Goal: Communication & Community: Connect with others

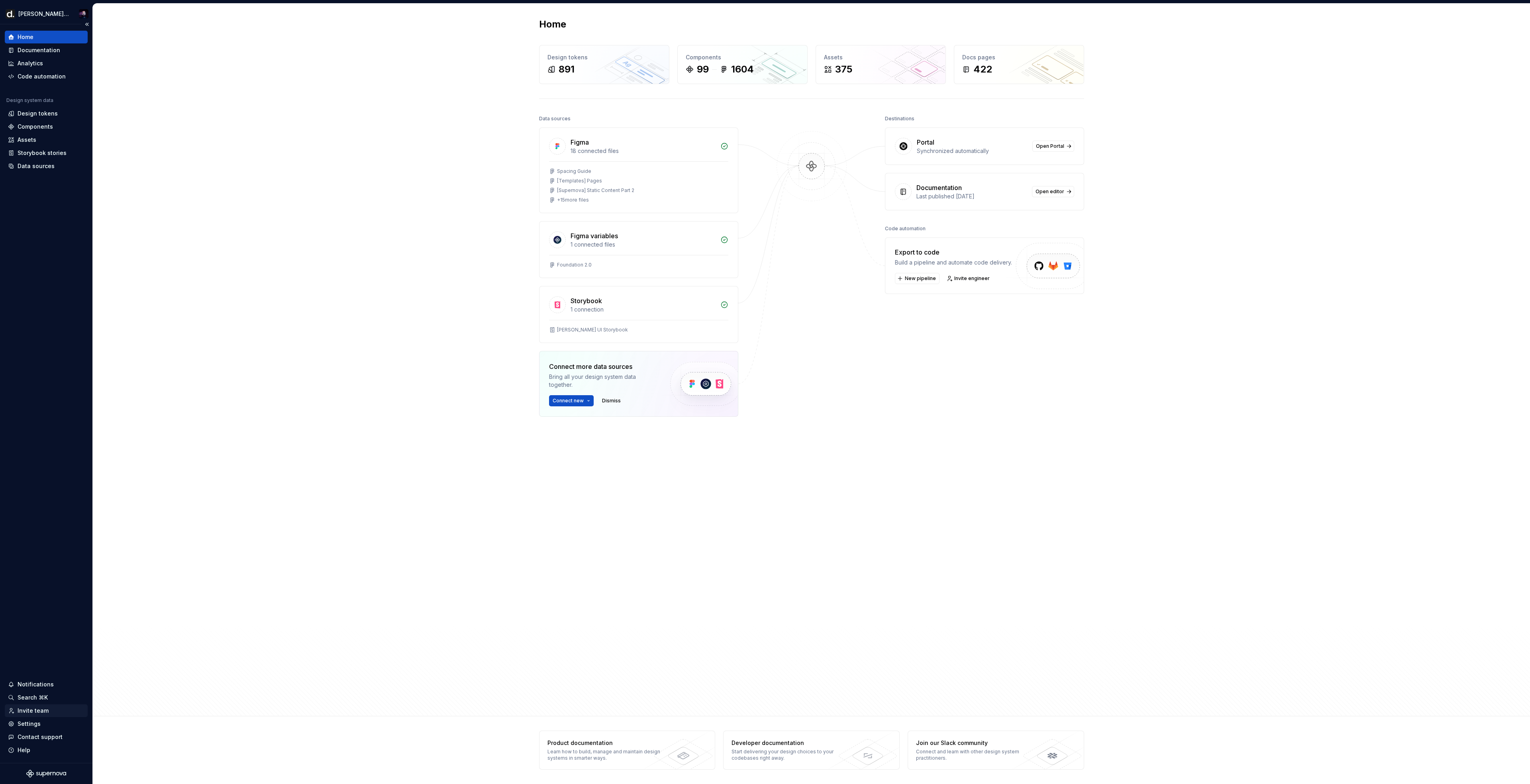
click at [40, 712] on div "Invite team" at bounding box center [33, 710] width 31 height 8
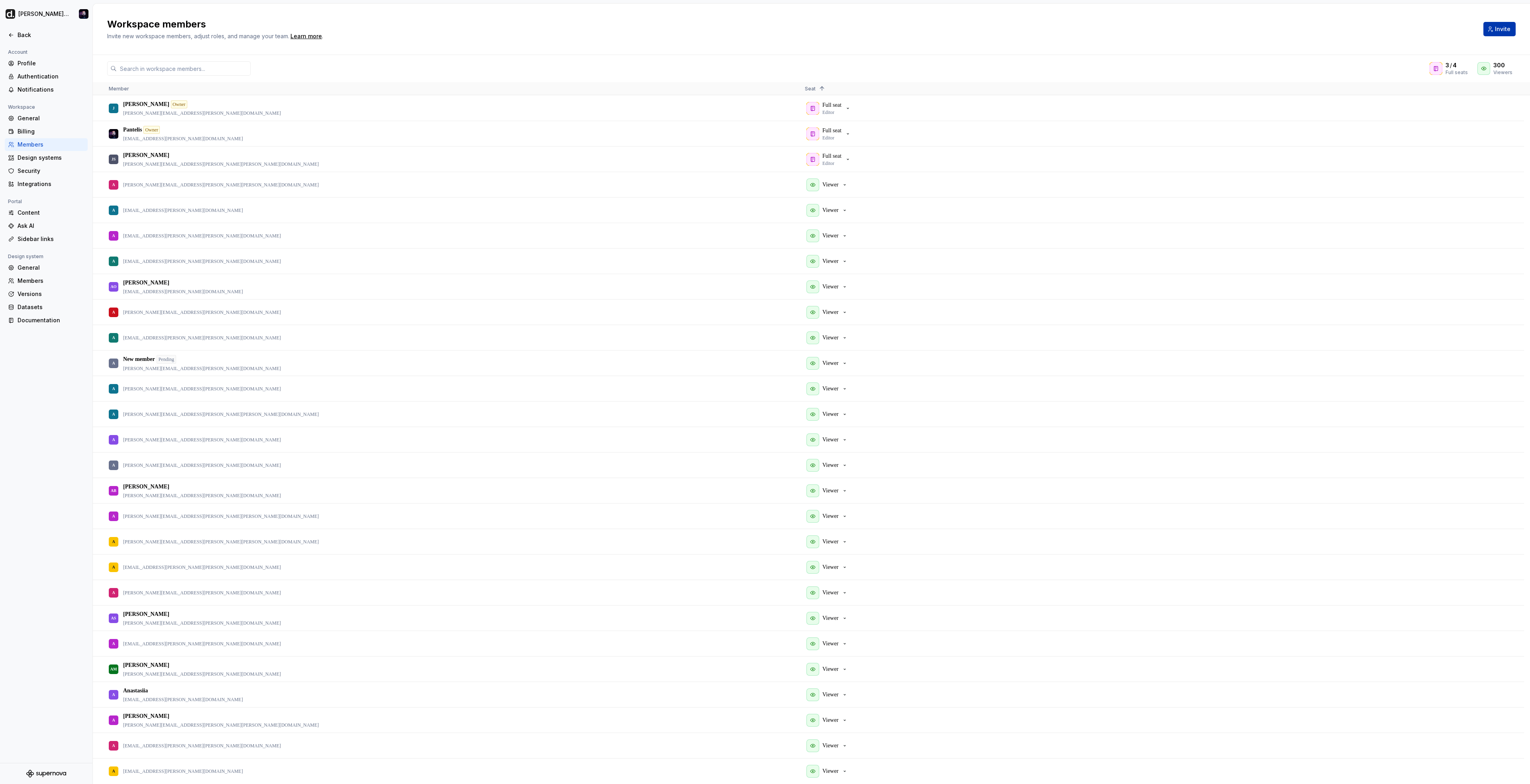
click at [1497, 29] on span "Invite" at bounding box center [1503, 29] width 15 height 8
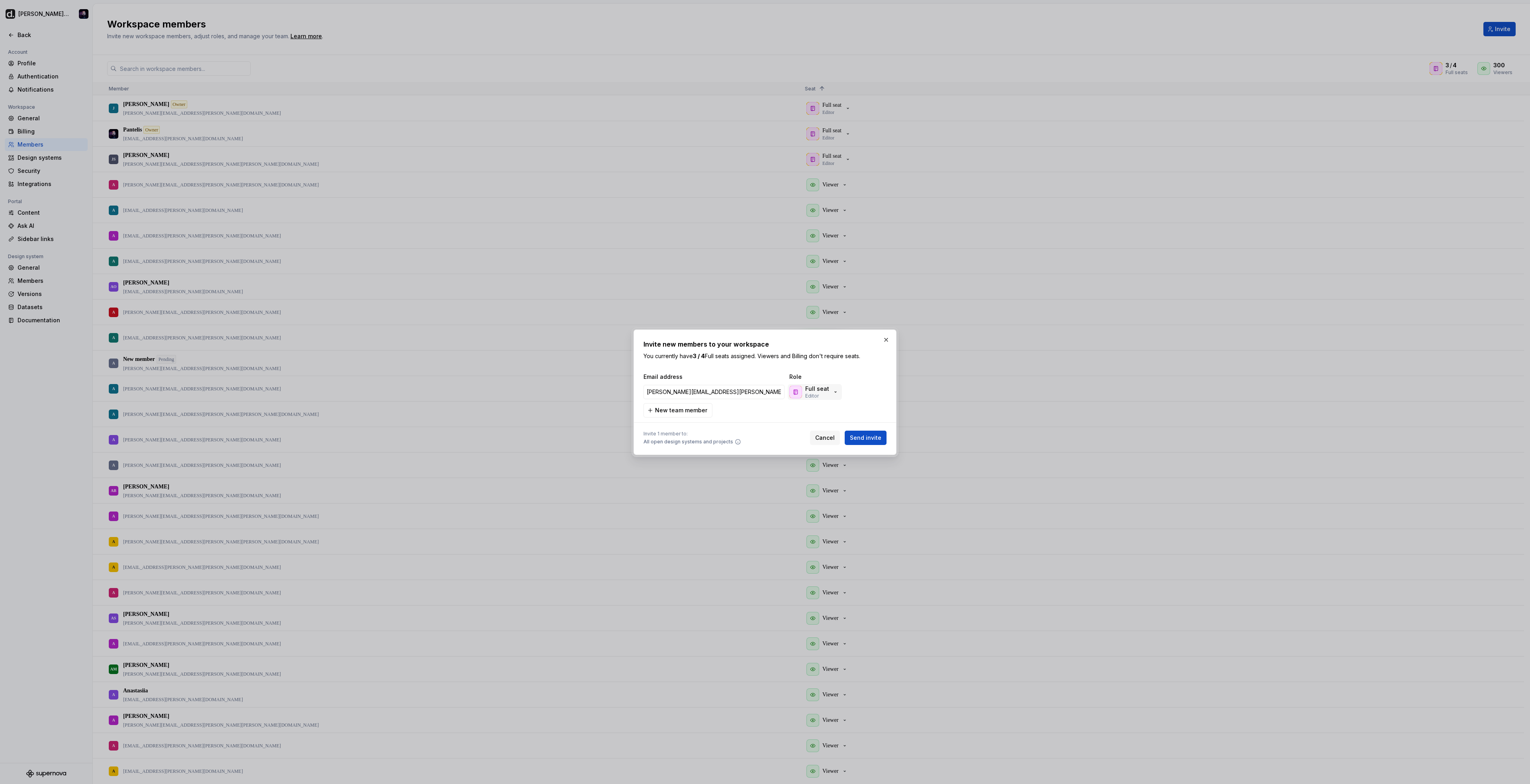
click at [799, 392] on div "button" at bounding box center [795, 391] width 12 height 12
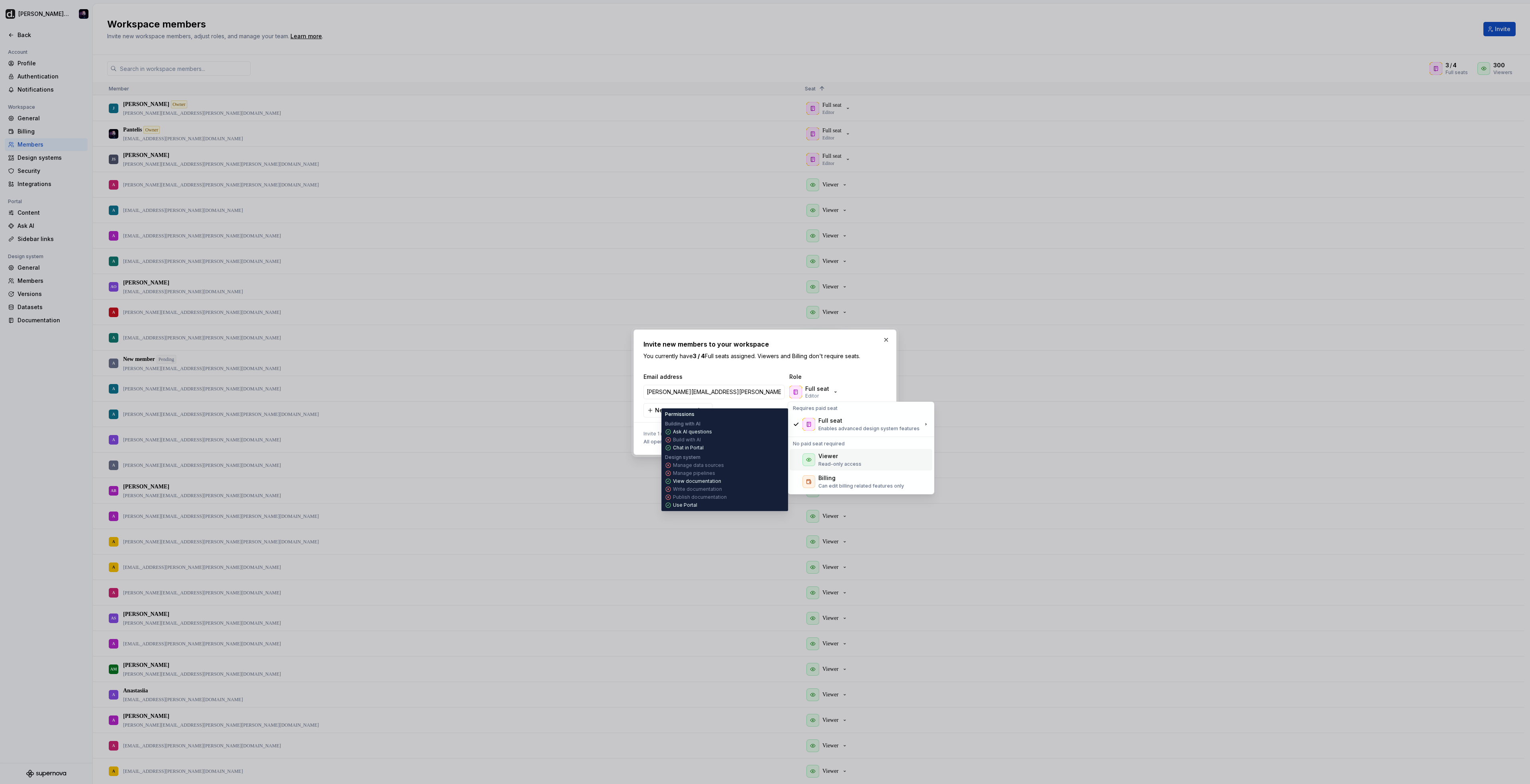
click at [824, 456] on div "Viewer" at bounding box center [828, 456] width 20 height 8
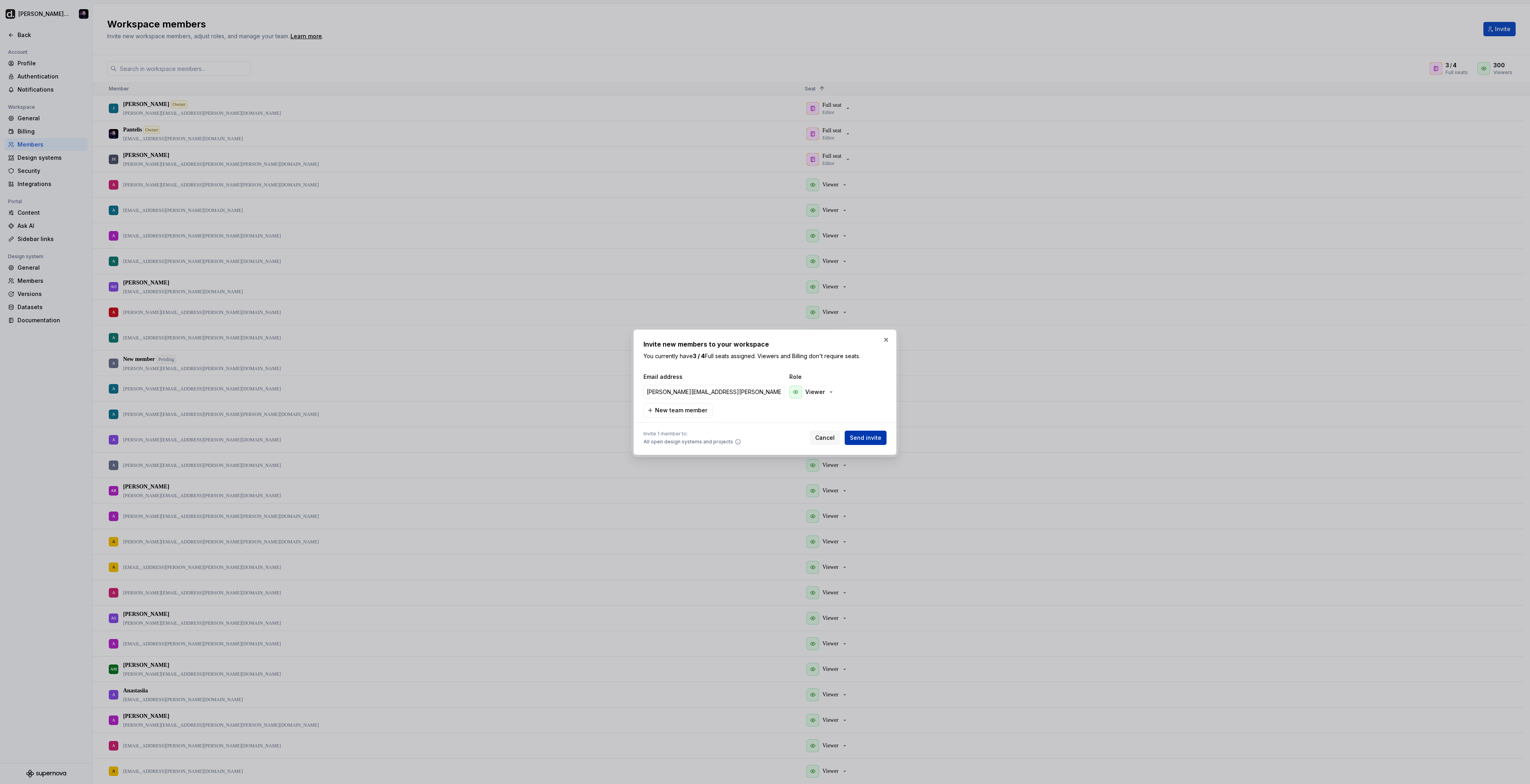
click at [874, 441] on span "Send invite" at bounding box center [865, 438] width 31 height 8
type input "navneet.singh@deel.com"
click at [646, 387] on input "navneet.singh@deel.com" at bounding box center [713, 388] width 141 height 14
click at [873, 435] on span "Send invite" at bounding box center [865, 438] width 31 height 8
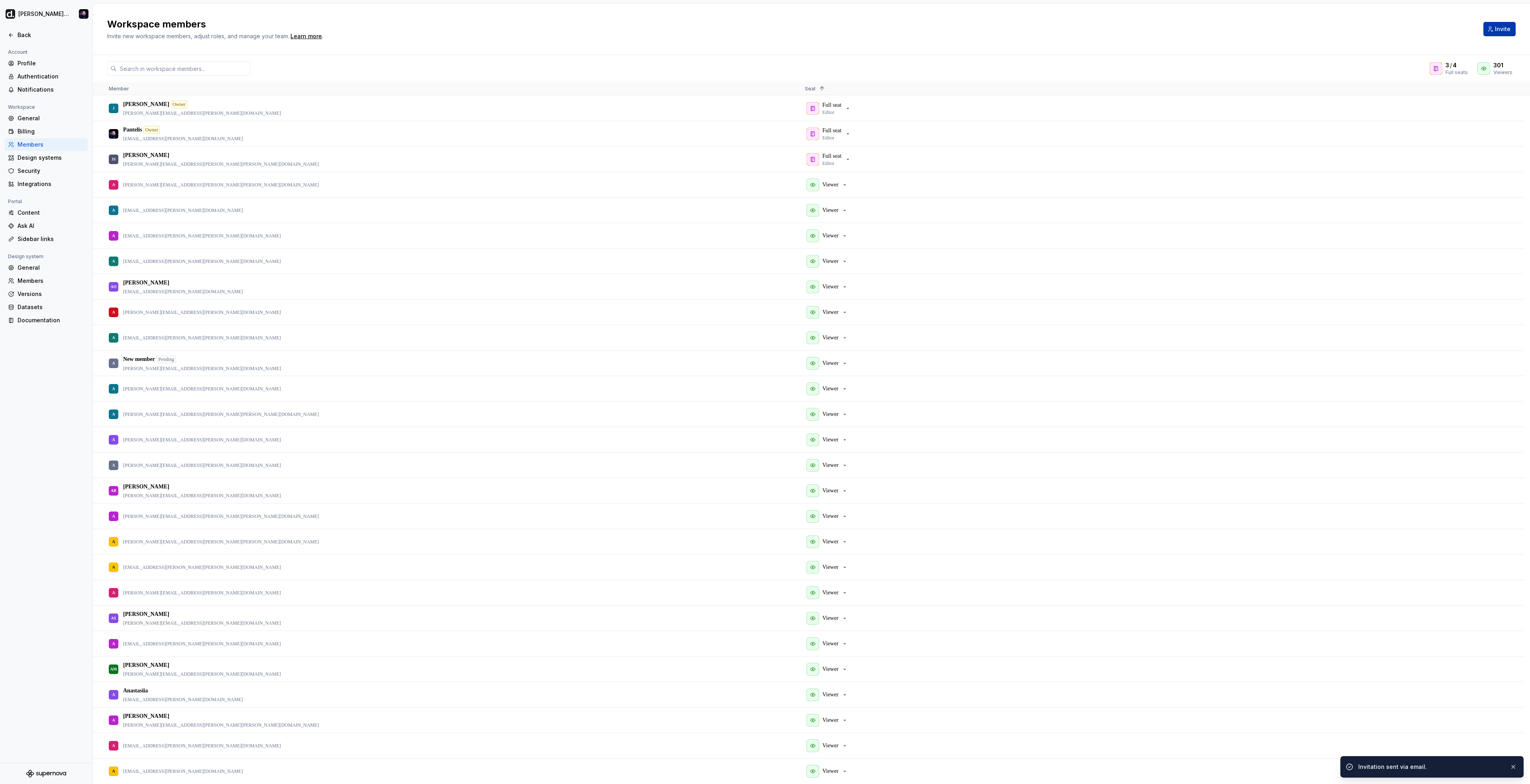
click at [1503, 33] on button "Invite" at bounding box center [1500, 29] width 32 height 14
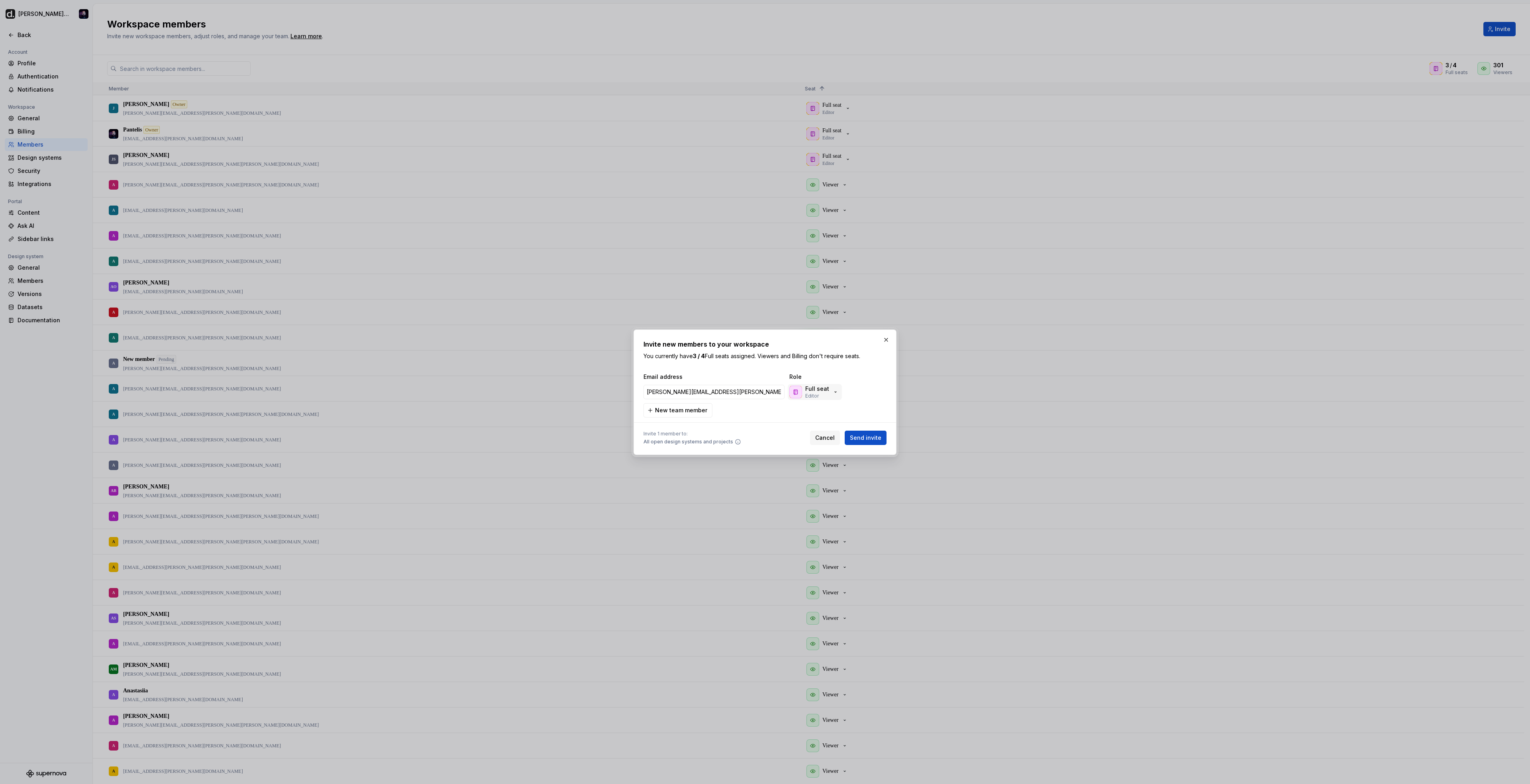
click at [798, 393] on icon "button" at bounding box center [795, 392] width 7 height 7
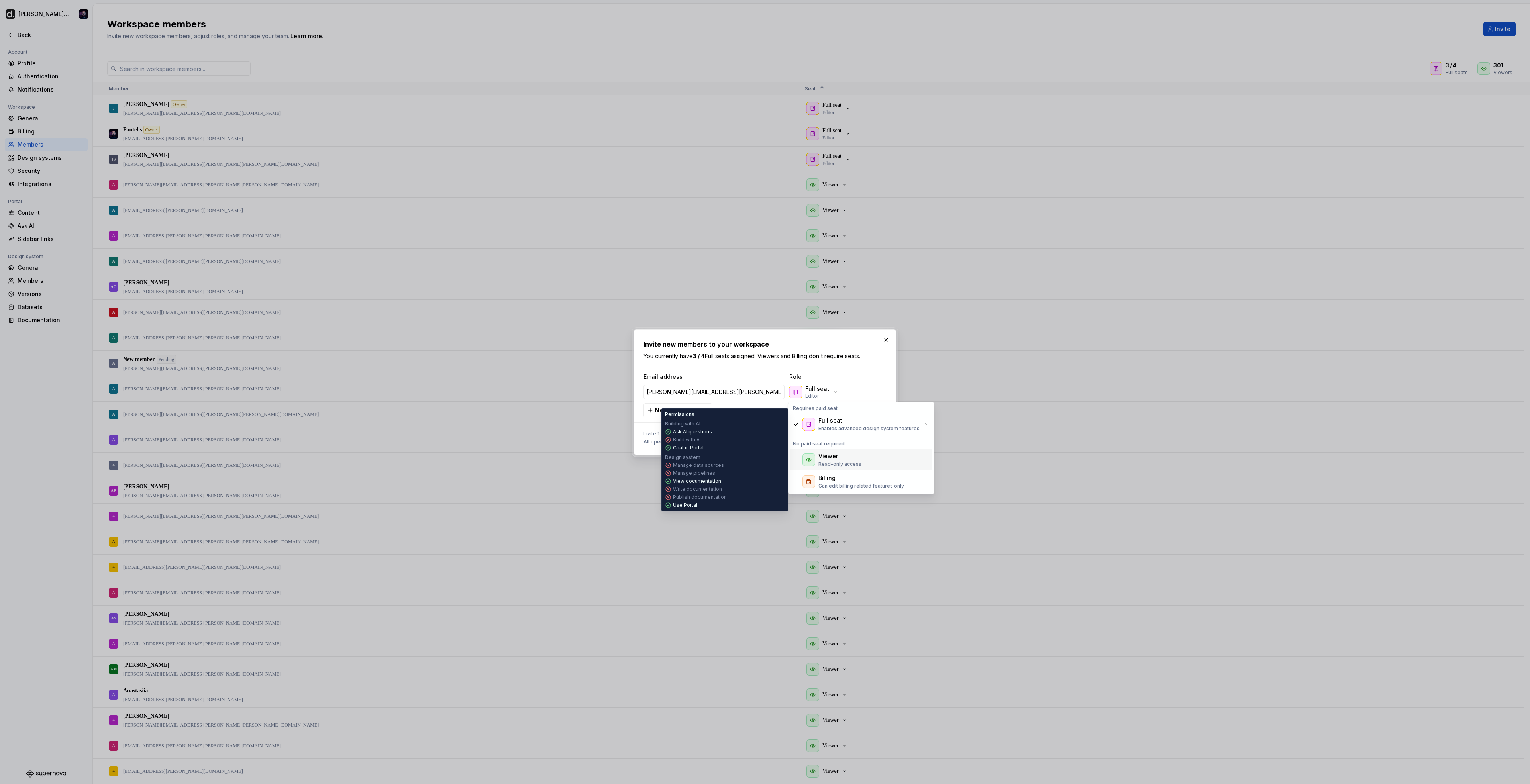
click at [819, 456] on div "Viewer" at bounding box center [828, 456] width 20 height 8
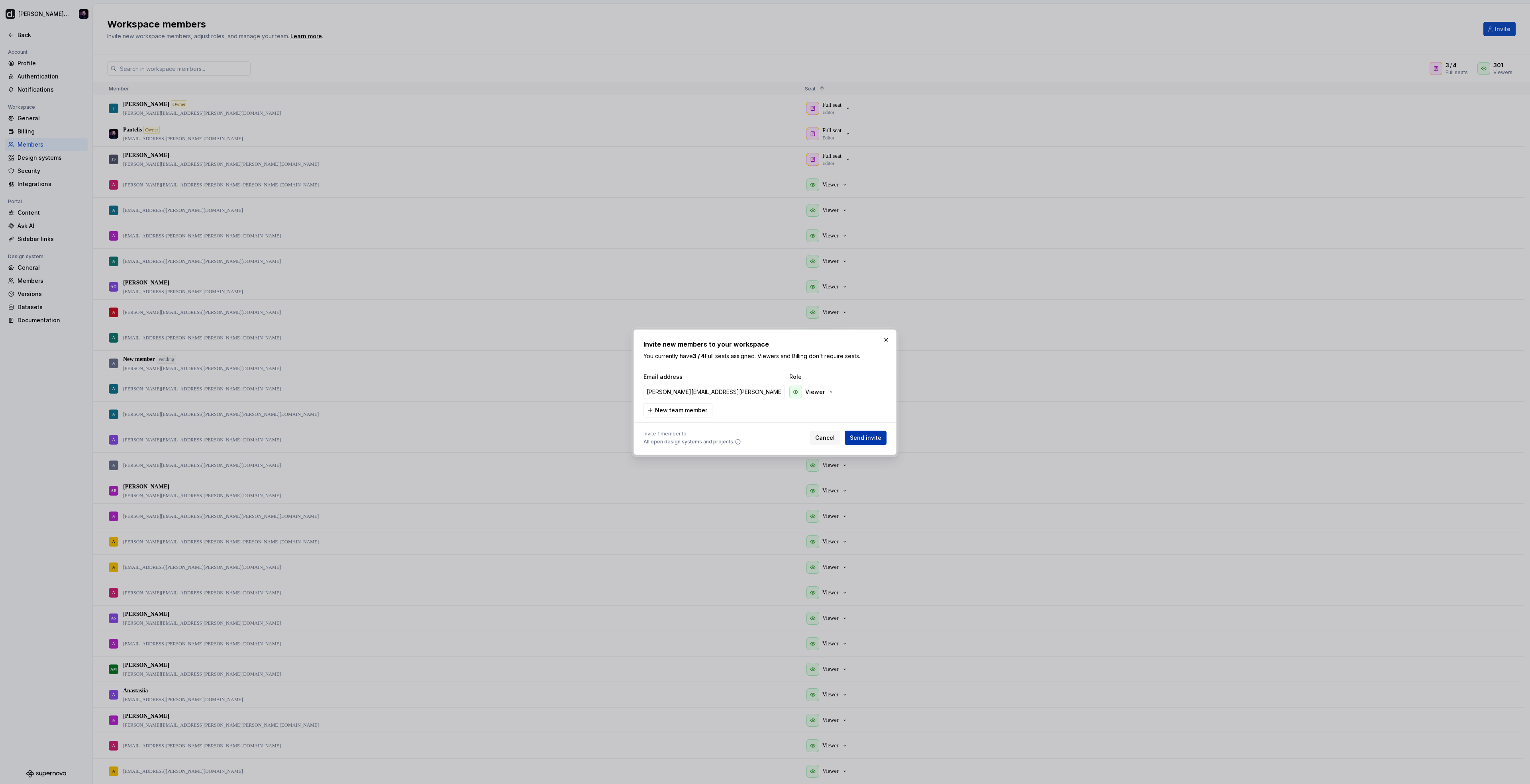
click at [884, 441] on button "Send invite" at bounding box center [865, 438] width 42 height 14
type input "vigneshwaran.p@deel.com"
click at [647, 388] on input "vigneshwaran.p@deel.com" at bounding box center [713, 388] width 141 height 14
click at [868, 438] on span "Send invite" at bounding box center [865, 438] width 31 height 8
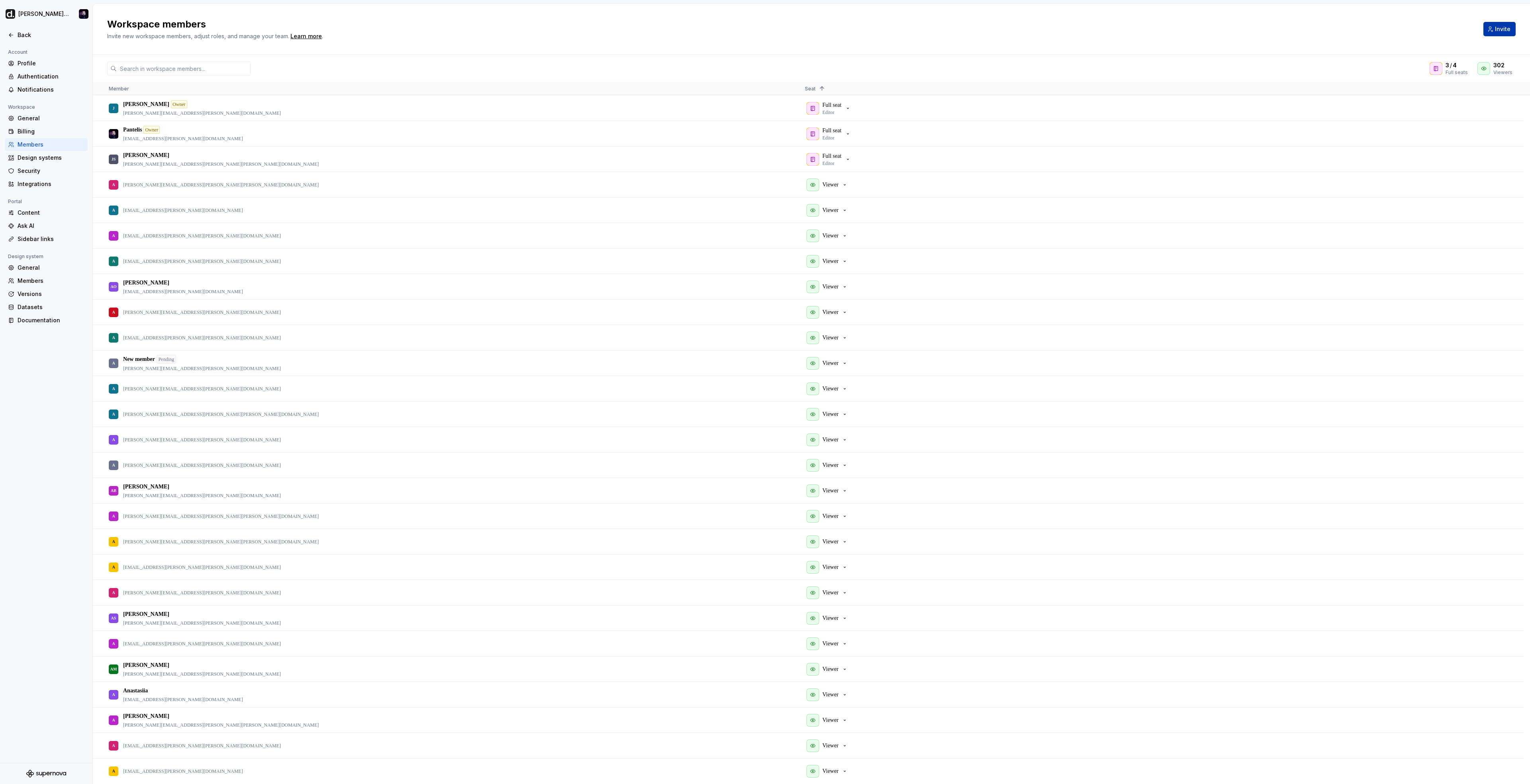
click at [1507, 27] on span "Invite" at bounding box center [1503, 29] width 15 height 8
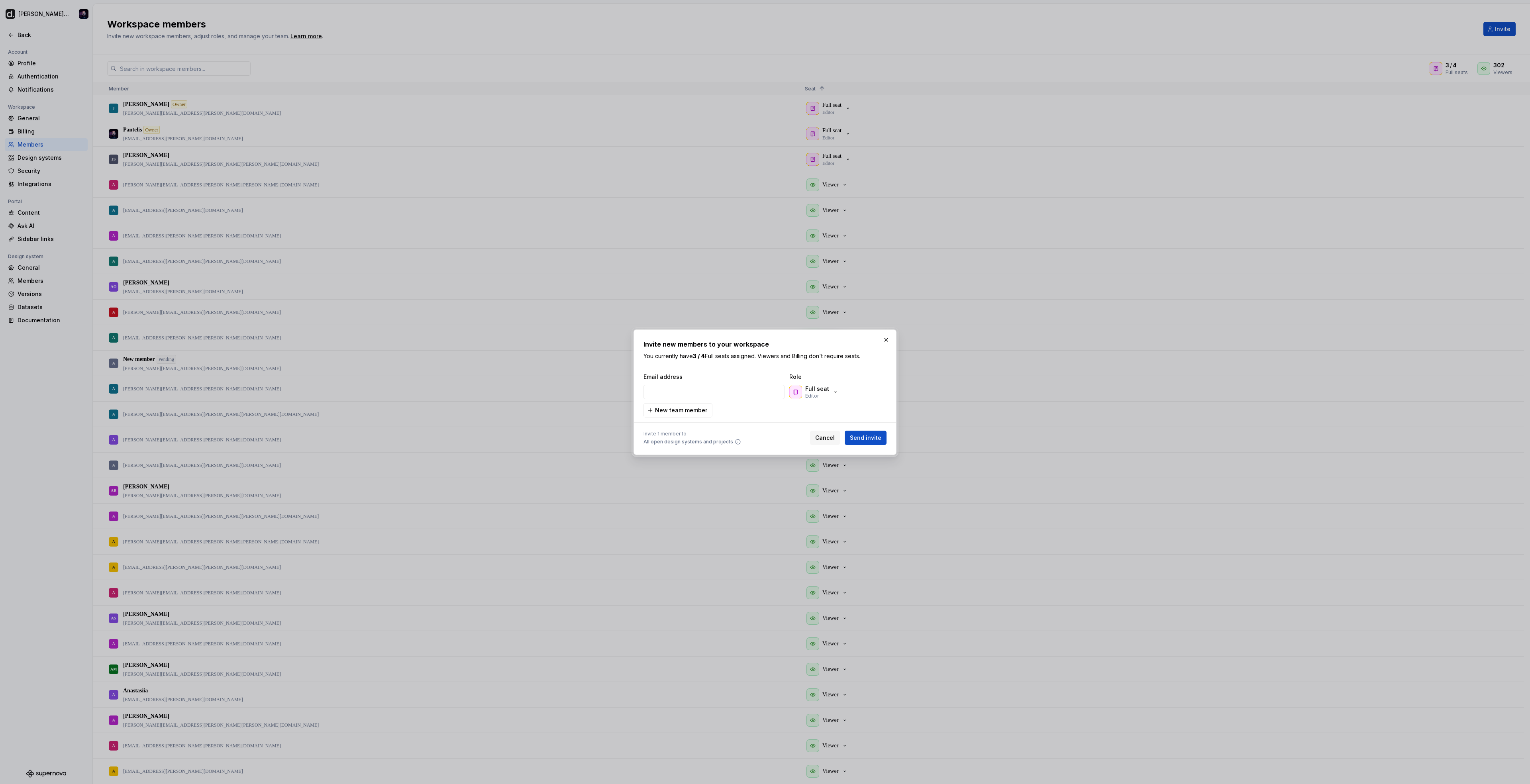
click at [830, 381] on div "Email address Role Full seat Editor New team member" at bounding box center [764, 395] width 243 height 45
click at [832, 389] on icon "button" at bounding box center [835, 392] width 7 height 7
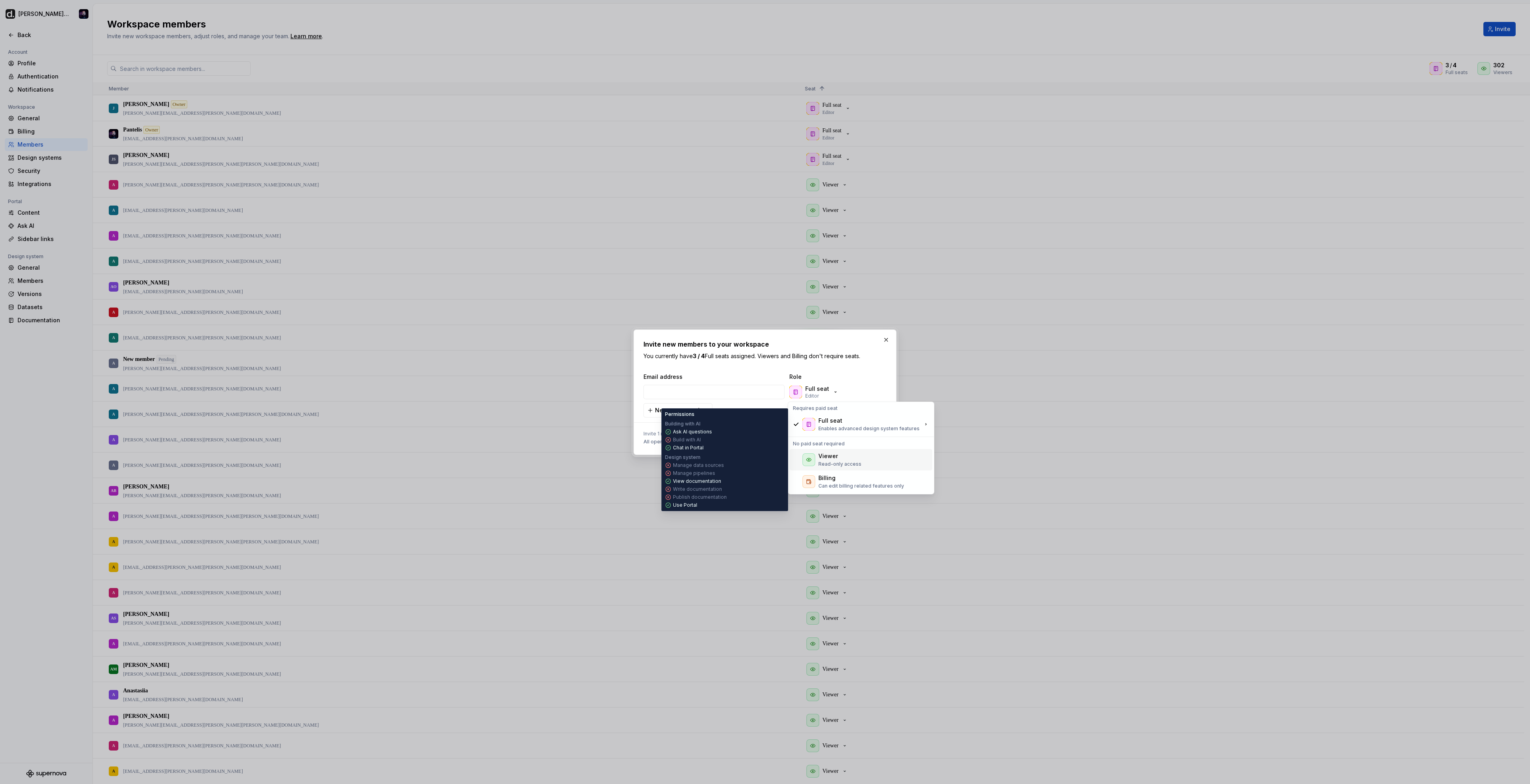
click at [823, 461] on p "Read-only access" at bounding box center [840, 464] width 43 height 7
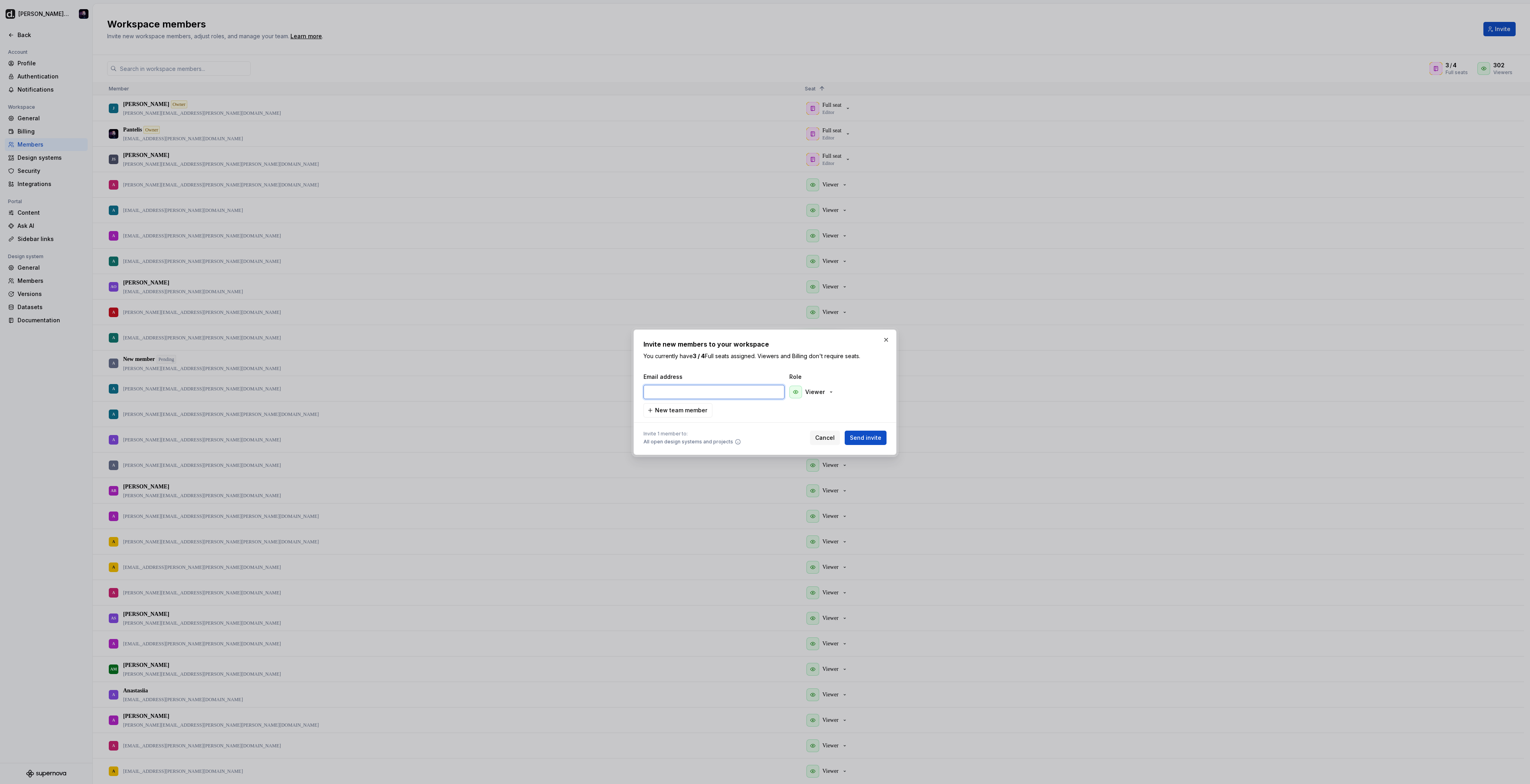
drag, startPoint x: 716, startPoint y: 397, endPoint x: 716, endPoint y: 392, distance: 5.0
click at [716, 393] on input "email" at bounding box center [713, 392] width 141 height 14
paste input "sunil.bishnoi@deel.com"
click at [868, 438] on span "Send invite" at bounding box center [865, 438] width 31 height 8
type input "sunil.bishnoi@deel.com"
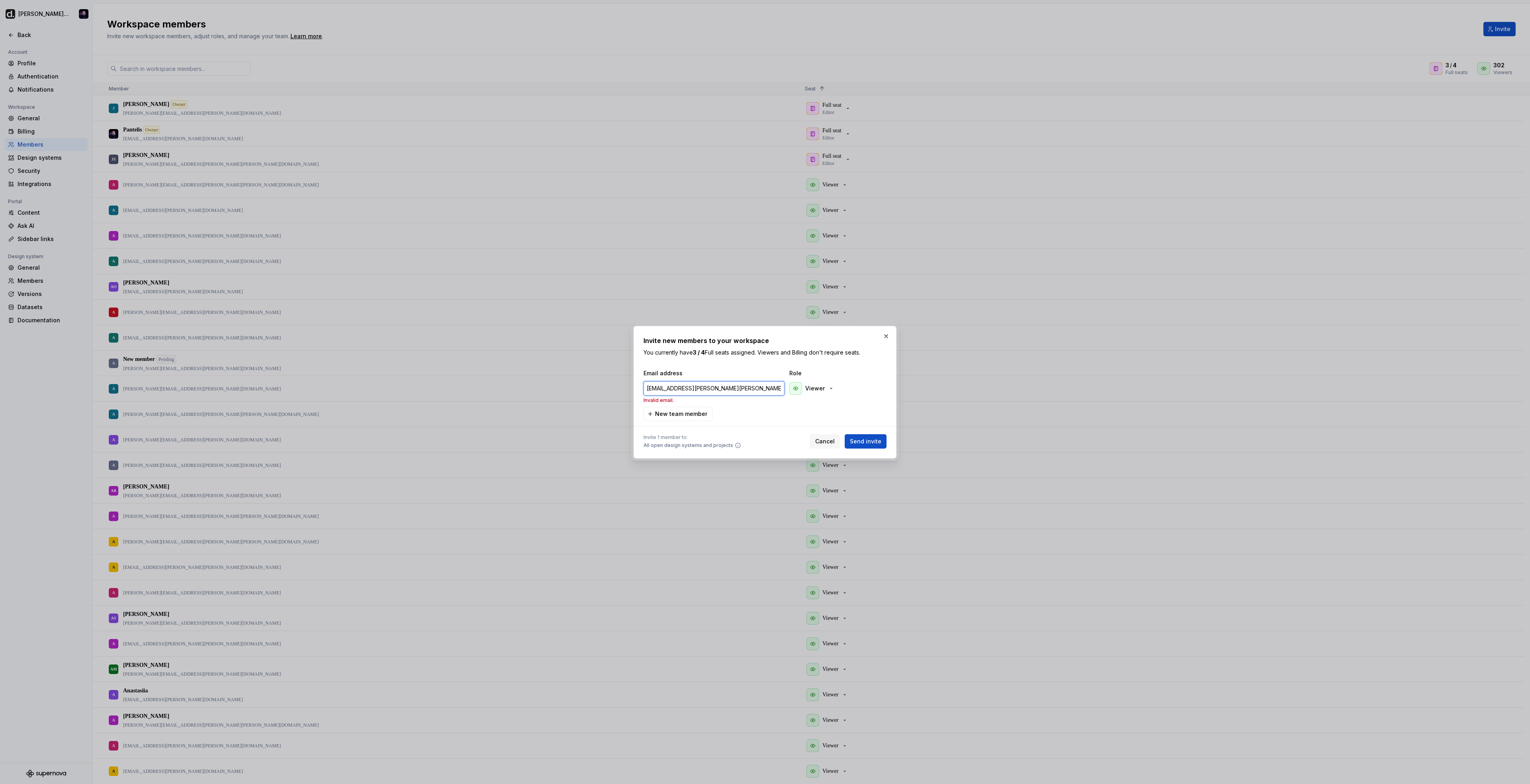
click at [644, 387] on input "sunil.bishnoi@deel.com" at bounding box center [713, 388] width 141 height 14
click at [869, 434] on button "Send invite" at bounding box center [865, 438] width 42 height 14
